Goal: Submit feedback/report problem

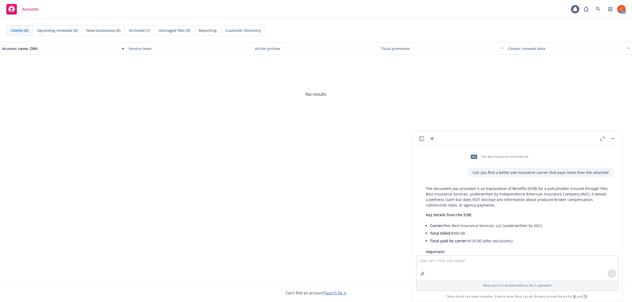
scroll to position [564, 0]
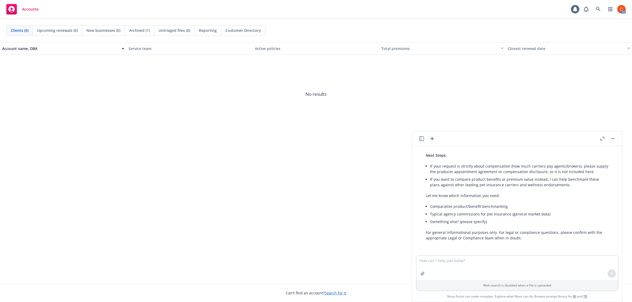
click at [438, 261] on textarea at bounding box center [517, 268] width 202 height 24
type textarea "H"
